Goal: Transaction & Acquisition: Subscribe to service/newsletter

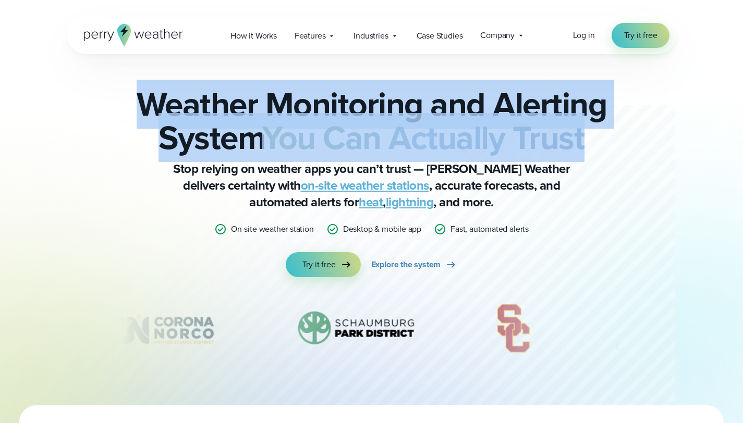
drag, startPoint x: 146, startPoint y: 121, endPoint x: 609, endPoint y: 140, distance: 462.7
click at [643, 137] on div "Weather Monitoring and Alerting System You Can Actually Trust Stop relying on w…" at bounding box center [371, 229] width 609 height 351
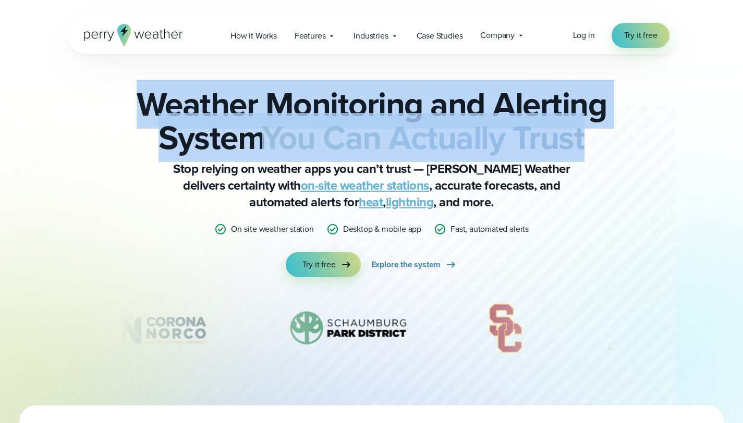
click at [601, 140] on h2 "Weather Monitoring and Alerting System You Can Actually Trust" at bounding box center [371, 121] width 505 height 67
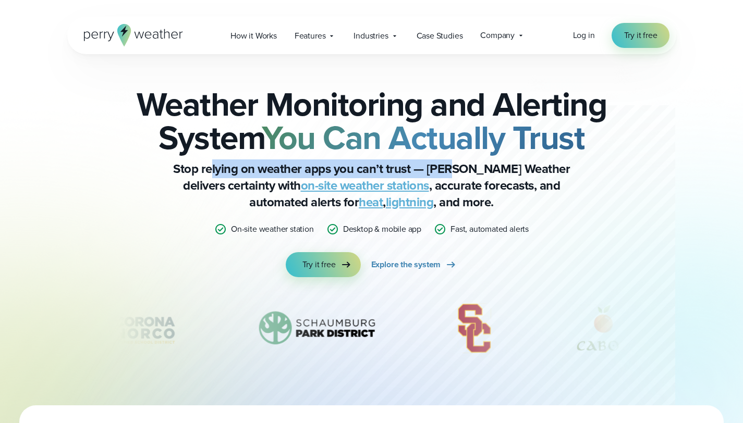
drag, startPoint x: 220, startPoint y: 169, endPoint x: 476, endPoint y: 164, distance: 256.0
click at [471, 164] on p "Stop relying on weather apps you can’t trust — Perry Weather delivers certainty…" at bounding box center [371, 186] width 417 height 50
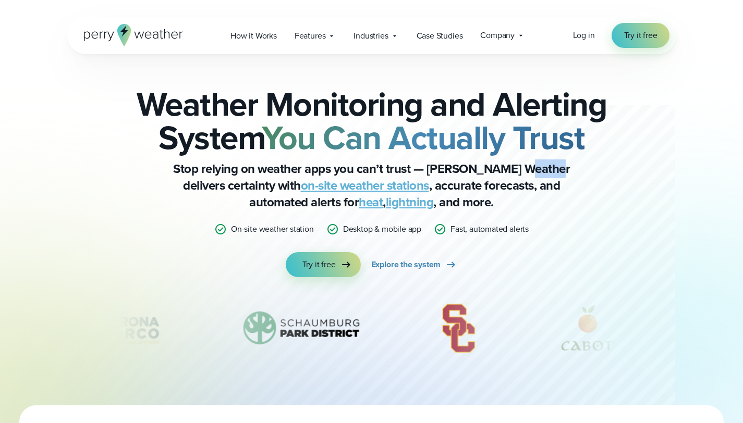
click at [549, 165] on p "Stop relying on weather apps you can’t trust — Perry Weather delivers certainty…" at bounding box center [371, 186] width 417 height 50
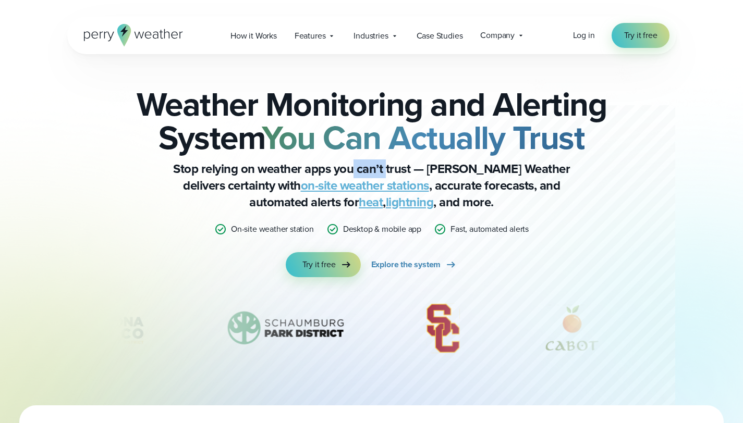
drag, startPoint x: 382, startPoint y: 170, endPoint x: 360, endPoint y: 173, distance: 22.0
click at [360, 173] on p "Stop relying on weather apps you can’t trust — Perry Weather delivers certainty…" at bounding box center [371, 186] width 417 height 50
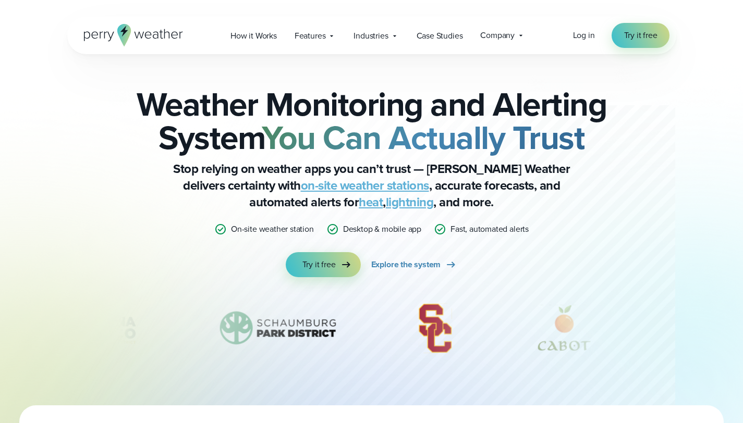
drag, startPoint x: 396, startPoint y: 171, endPoint x: 438, endPoint y: 168, distance: 41.8
click at [419, 170] on p "Stop relying on weather apps you can’t trust — Perry Weather delivers certainty…" at bounding box center [371, 186] width 417 height 50
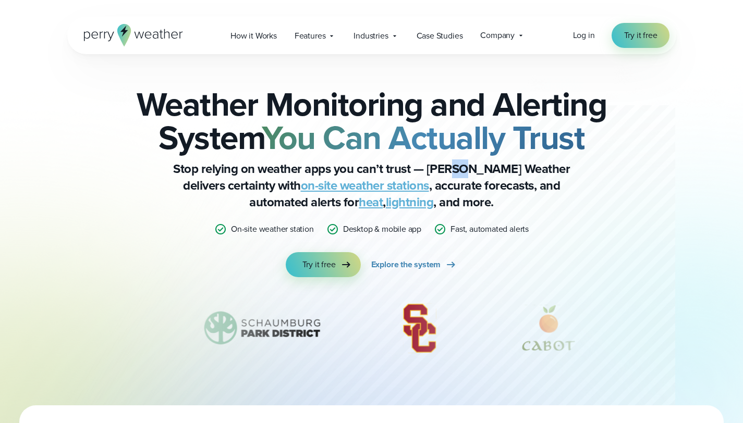
drag, startPoint x: 458, startPoint y: 166, endPoint x: 489, endPoint y: 166, distance: 30.8
click at [477, 166] on p "Stop relying on weather apps you can’t trust — Perry Weather delivers certainty…" at bounding box center [371, 186] width 417 height 50
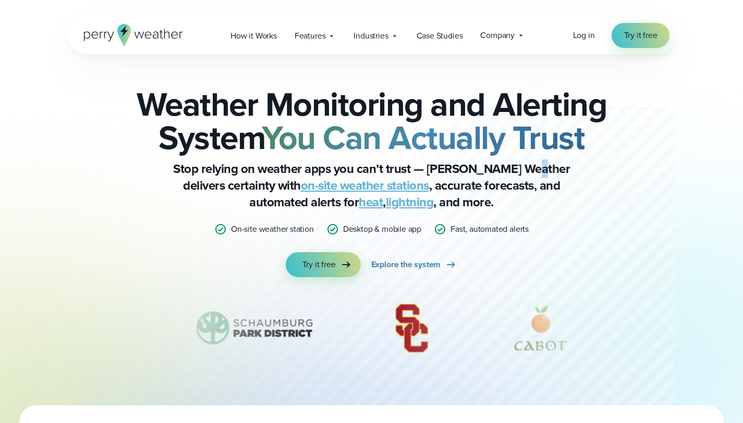
drag, startPoint x: 535, startPoint y: 166, endPoint x: 542, endPoint y: 164, distance: 7.1
click at [536, 166] on p "Stop relying on weather apps you can’t trust — Perry Weather delivers certainty…" at bounding box center [371, 186] width 417 height 50
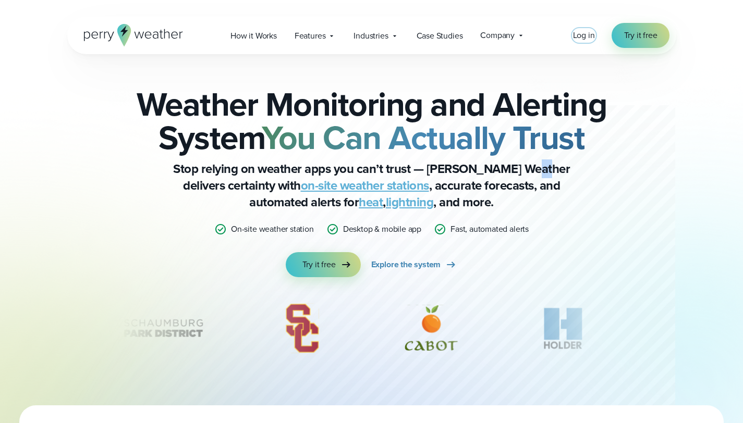
click at [582, 32] on span "Log in" at bounding box center [584, 35] width 22 height 12
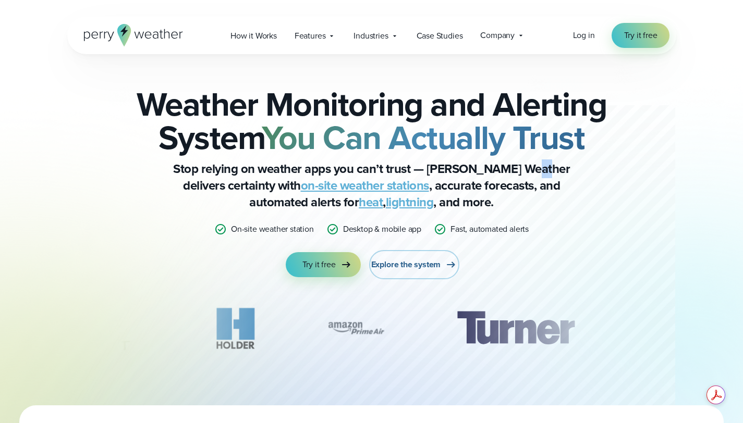
click at [411, 263] on span "Explore the system" at bounding box center [406, 265] width 70 height 13
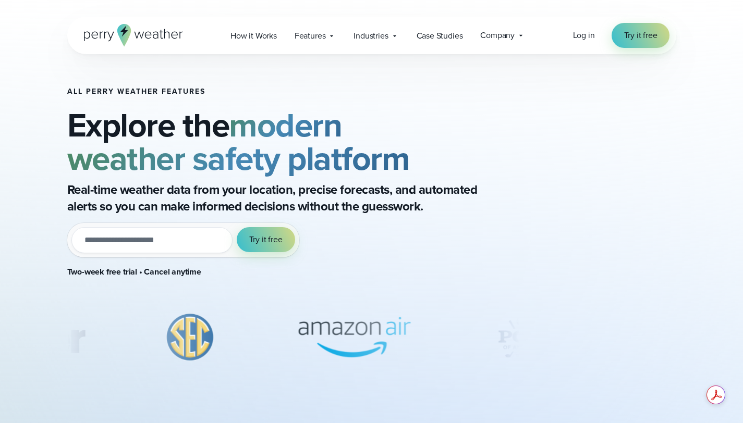
click at [171, 246] on input "email" at bounding box center [151, 240] width 161 height 26
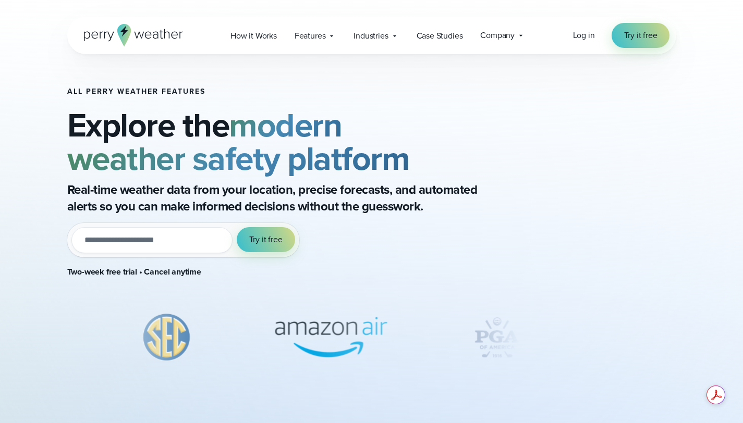
type input "**********"
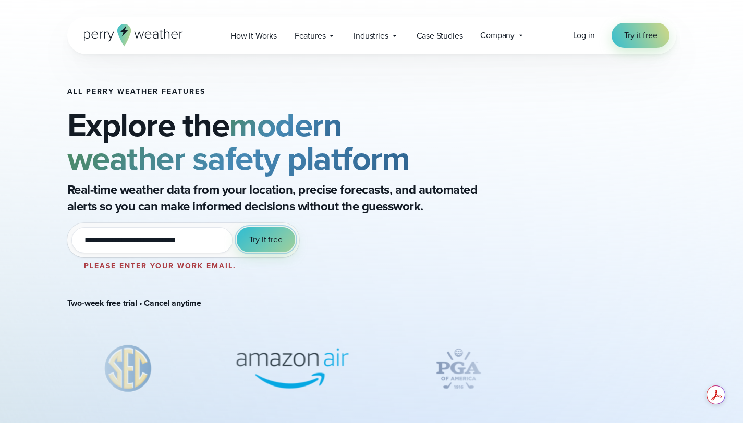
click at [280, 247] on button "Try it free" at bounding box center [266, 239] width 58 height 25
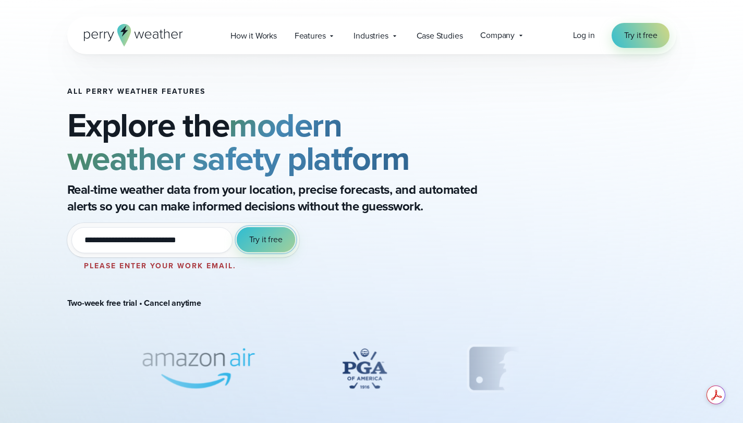
click at [254, 244] on span "Try it free" at bounding box center [265, 240] width 33 height 13
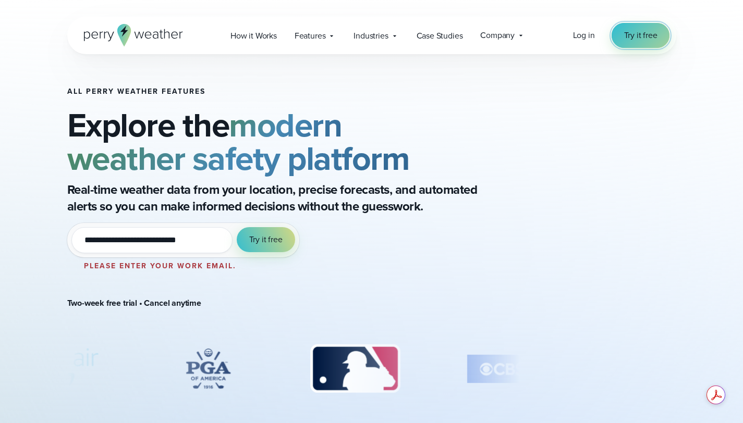
click at [636, 39] on span "Try it free" at bounding box center [640, 35] width 33 height 13
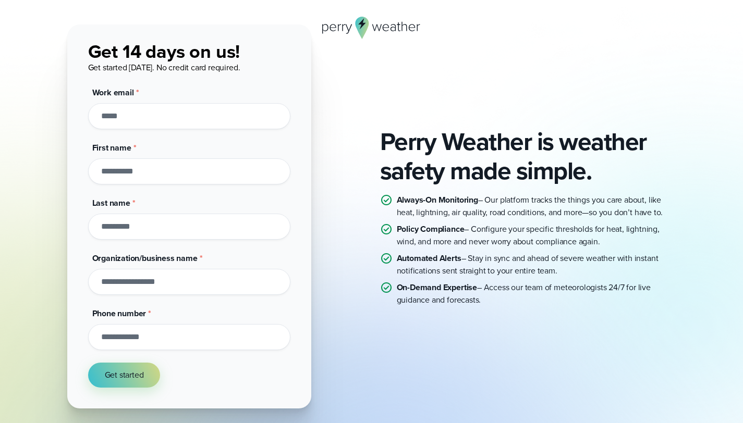
scroll to position [84, 0]
